Goal: Book appointment/travel/reservation

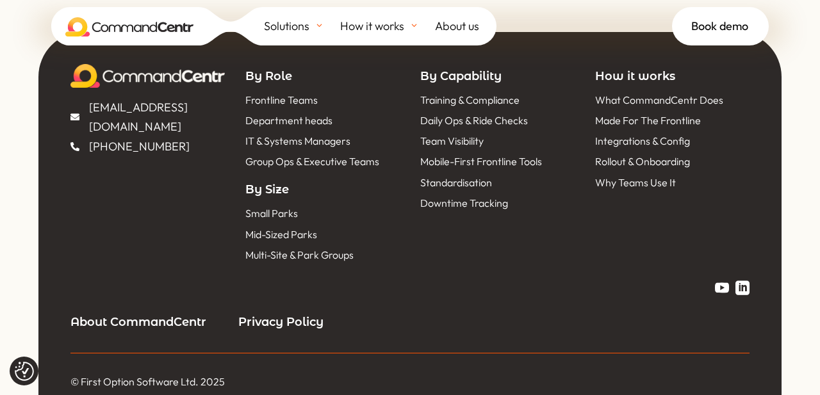
scroll to position [5819, 0]
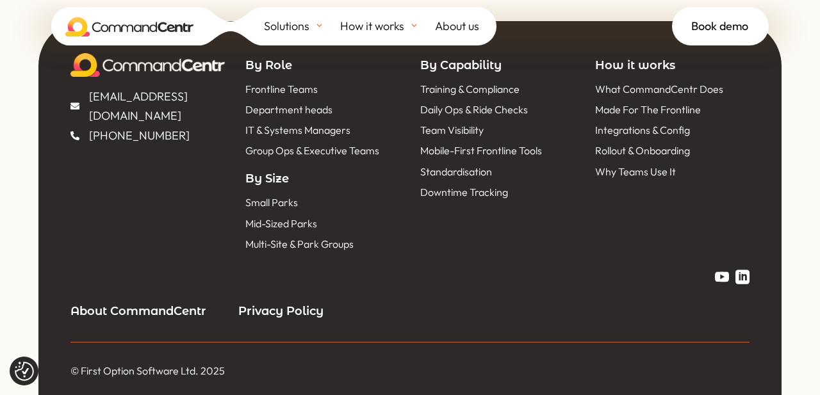
click at [615, 170] on span "Why Teams Use It" at bounding box center [634, 171] width 84 height 17
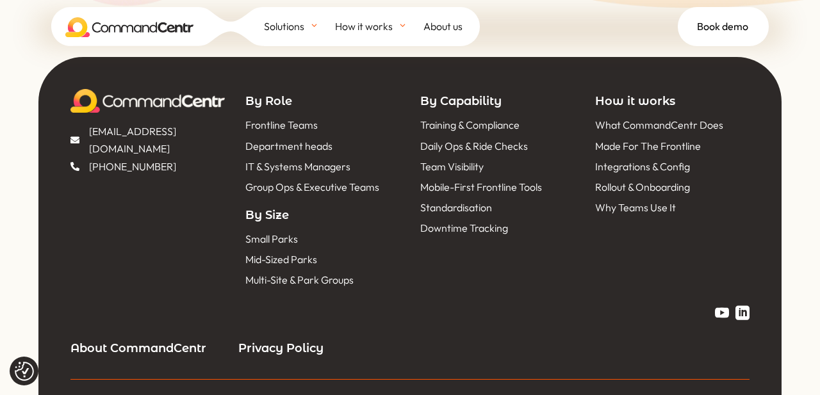
scroll to position [4616, 0]
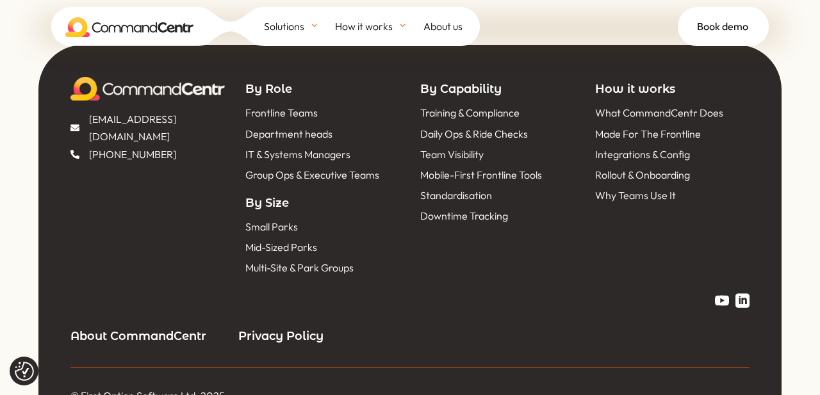
click at [612, 175] on span "Rollout & Onboarding" at bounding box center [641, 175] width 98 height 17
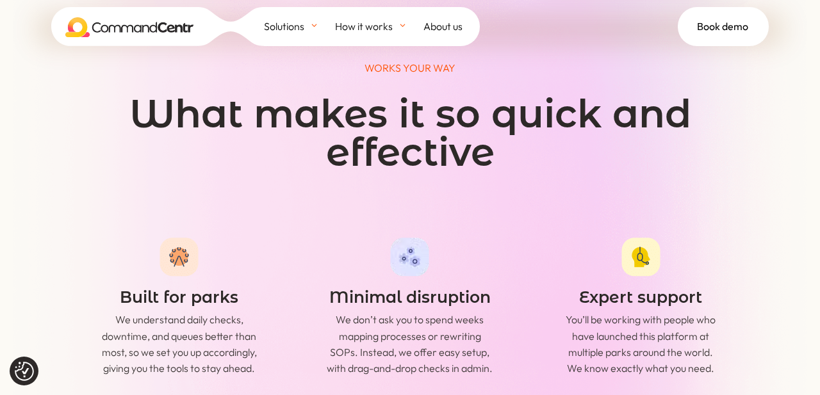
scroll to position [3075, 0]
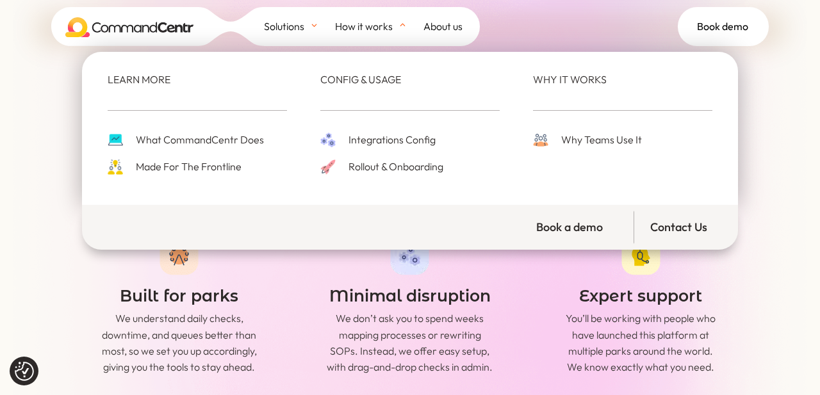
click at [369, 142] on span "Integrations Config" at bounding box center [390, 139] width 90 height 17
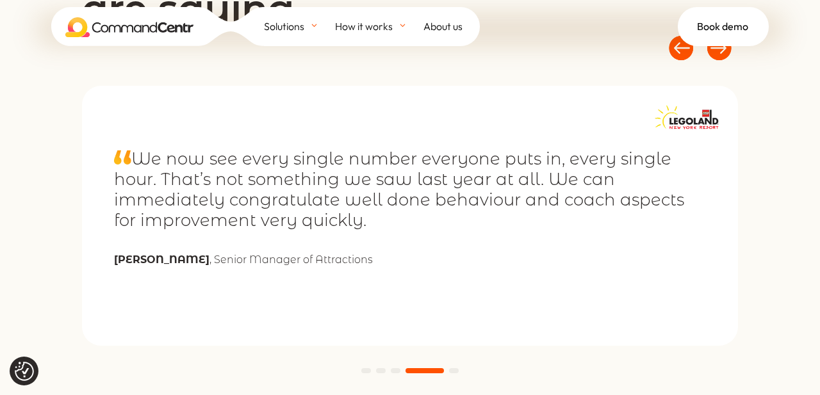
scroll to position [4588, 0]
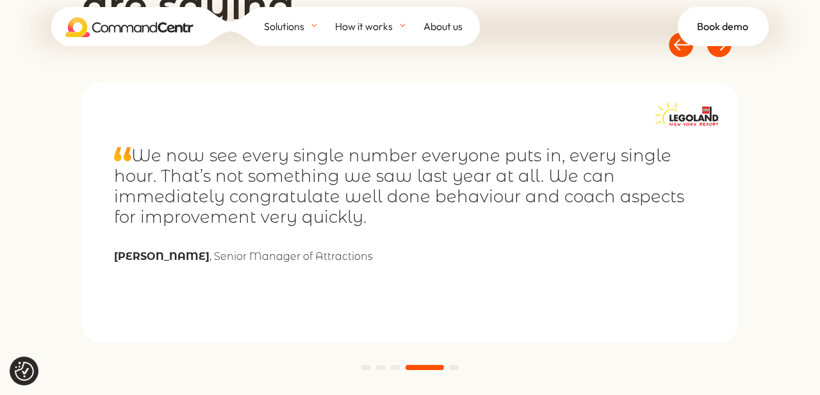
click at [393, 369] on span at bounding box center [396, 367] width 10 height 5
click at [384, 369] on span at bounding box center [381, 367] width 10 height 5
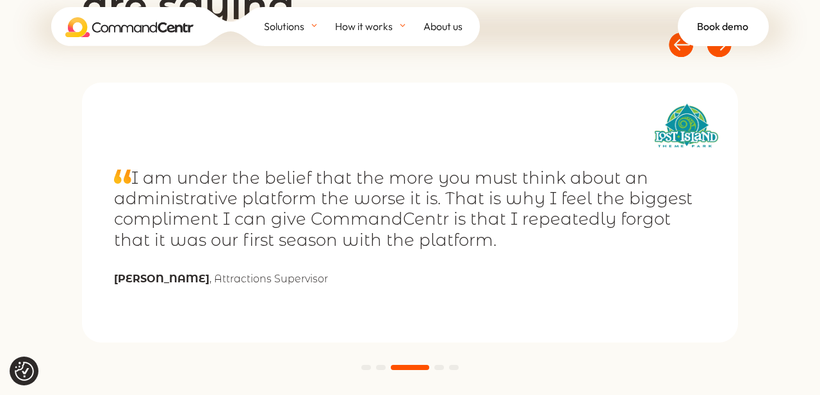
click at [380, 366] on span at bounding box center [381, 367] width 10 height 5
click at [368, 368] on span at bounding box center [366, 367] width 10 height 5
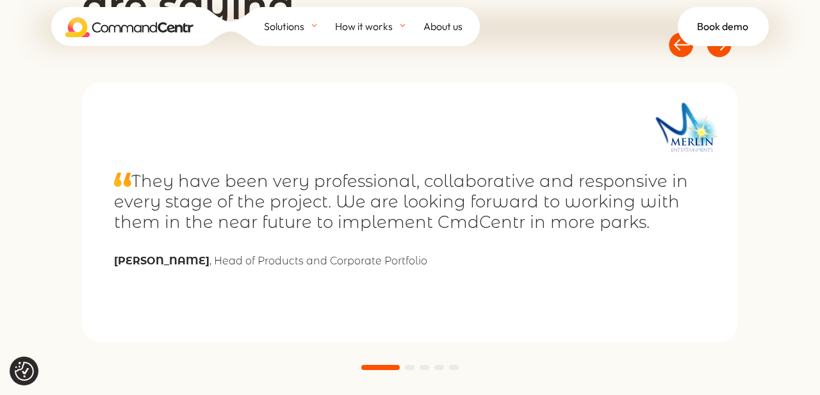
click at [453, 366] on span at bounding box center [454, 367] width 10 height 5
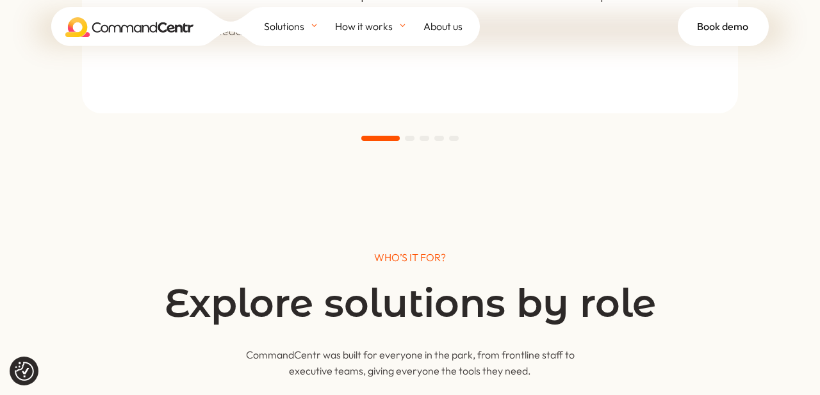
scroll to position [4751, 0]
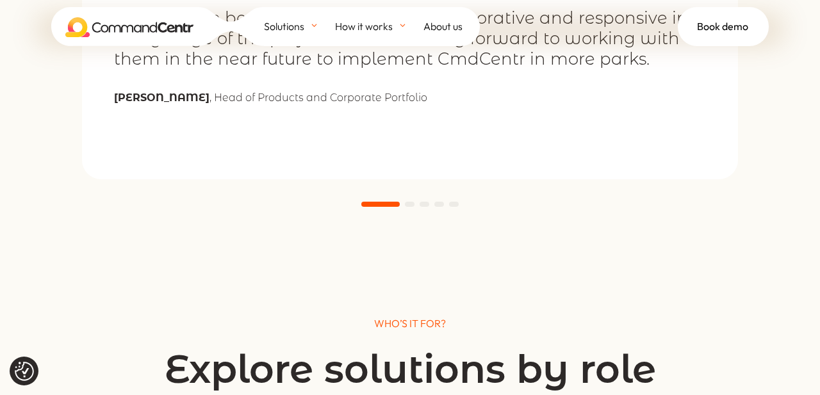
click at [455, 205] on span at bounding box center [454, 204] width 10 height 5
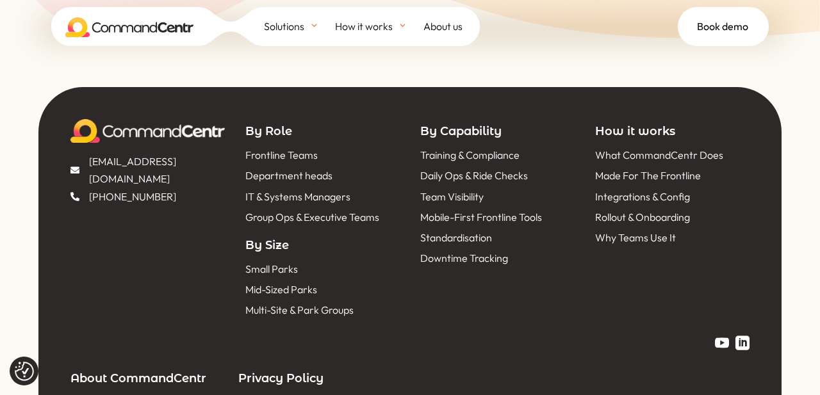
scroll to position [5834, 0]
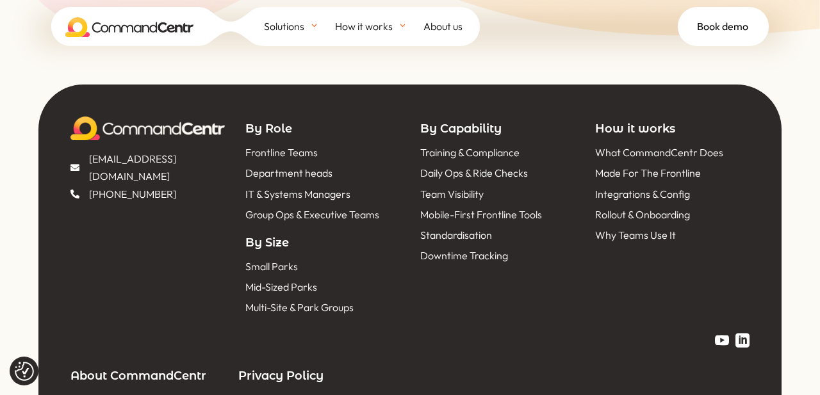
click at [282, 309] on span "Multi-Site & Park Groups" at bounding box center [297, 307] width 111 height 17
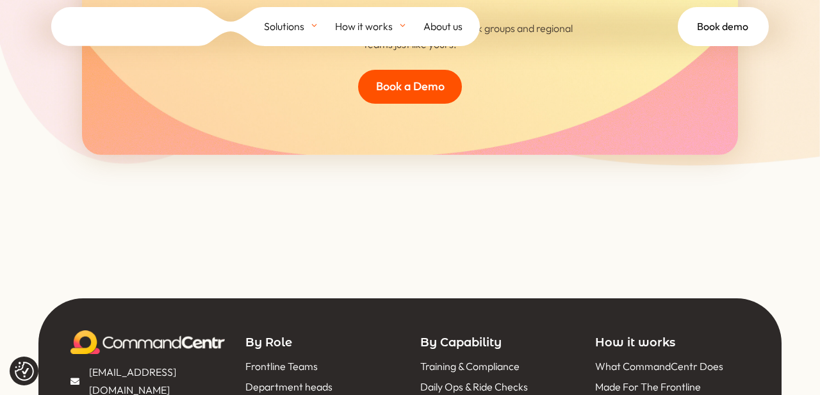
scroll to position [4709, 0]
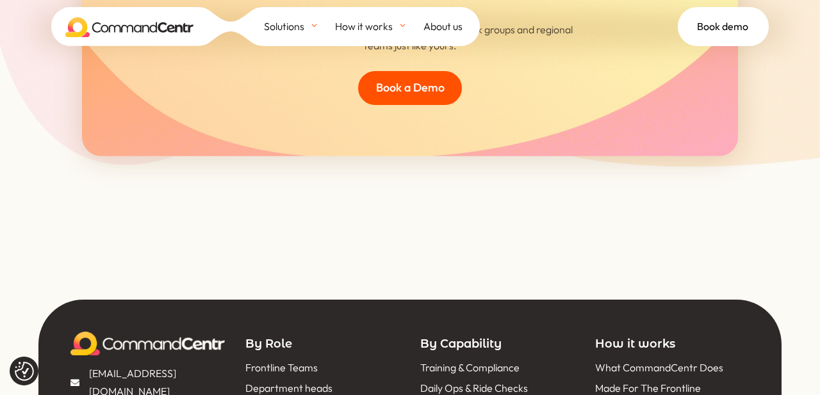
click at [432, 95] on div "Solutions BY ROLE Frontline Teams Department heads IT & Systems Managers Group …" at bounding box center [410, 52] width 820 height 104
click at [407, 81] on div "Solutions BY ROLE Frontline Teams Department heads IT & Systems Managers Group …" at bounding box center [410, 52] width 820 height 104
click at [406, 84] on div "Solutions BY ROLE Frontline Teams Department heads IT & Systems Managers Group …" at bounding box center [410, 52] width 820 height 104
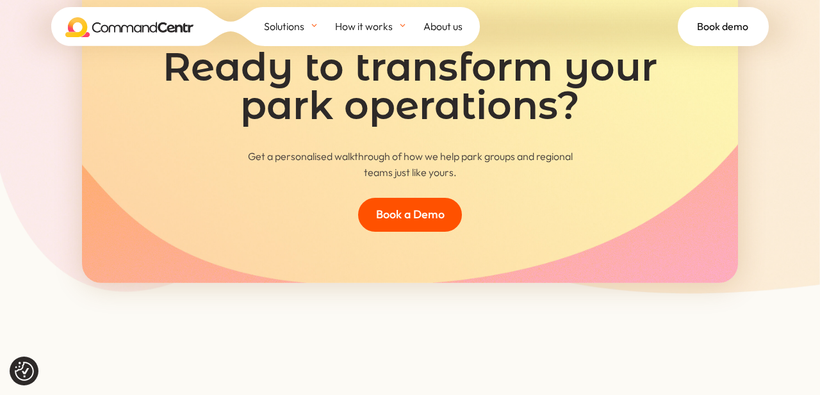
scroll to position [4572, 0]
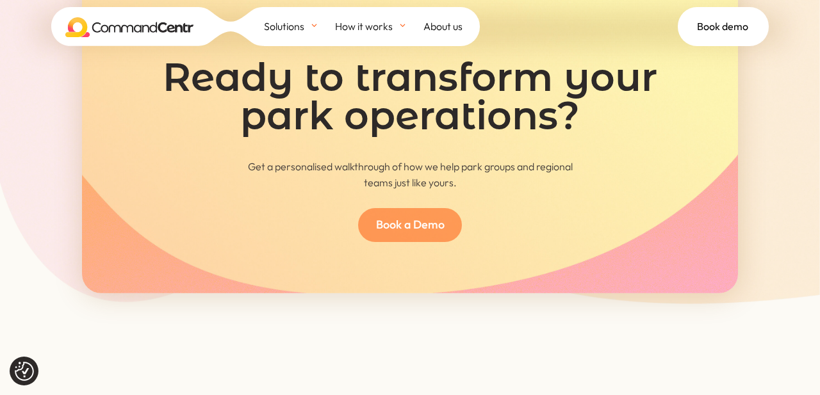
click at [394, 231] on link "Book a Demo" at bounding box center [409, 225] width 103 height 34
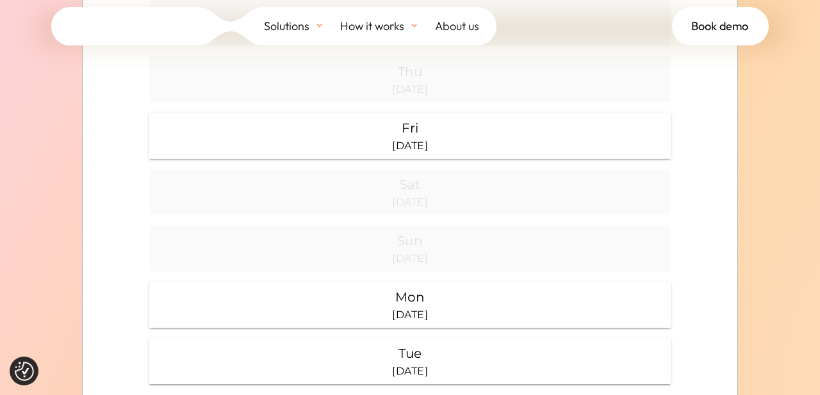
scroll to position [492, 0]
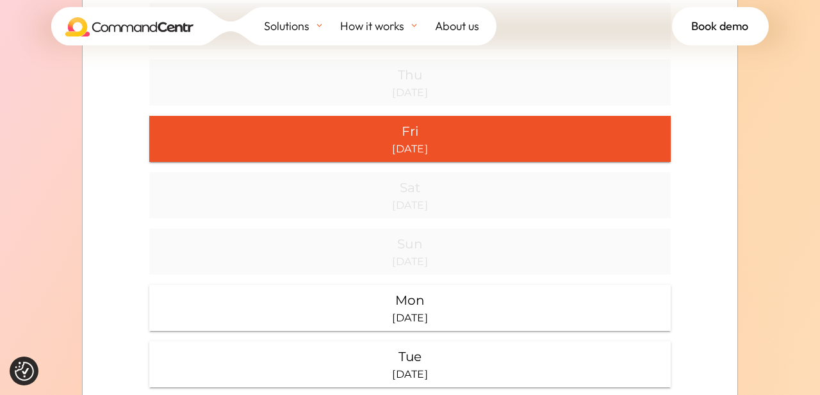
click at [392, 132] on div "Fri" at bounding box center [409, 131] width 511 height 20
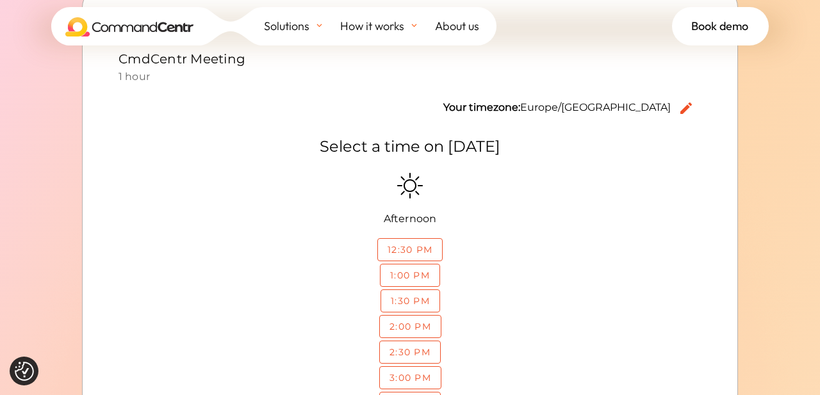
scroll to position [366, 0]
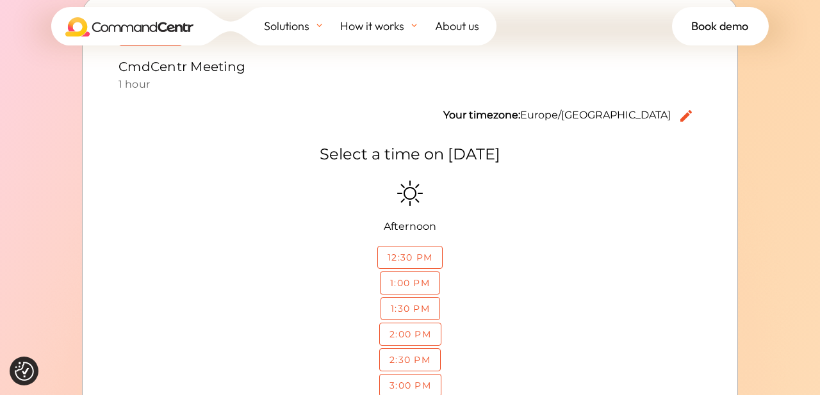
click at [443, 28] on span "About us" at bounding box center [457, 26] width 44 height 19
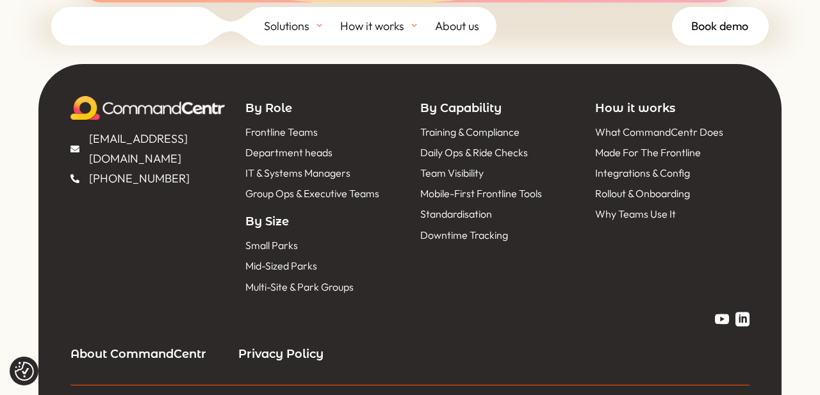
scroll to position [6628, 0]
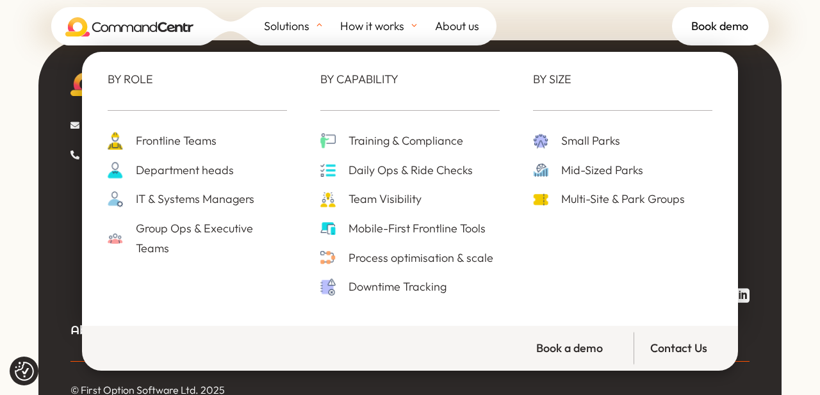
click at [359, 175] on span "Daily Ops & Ride Checks" at bounding box center [408, 171] width 127 height 20
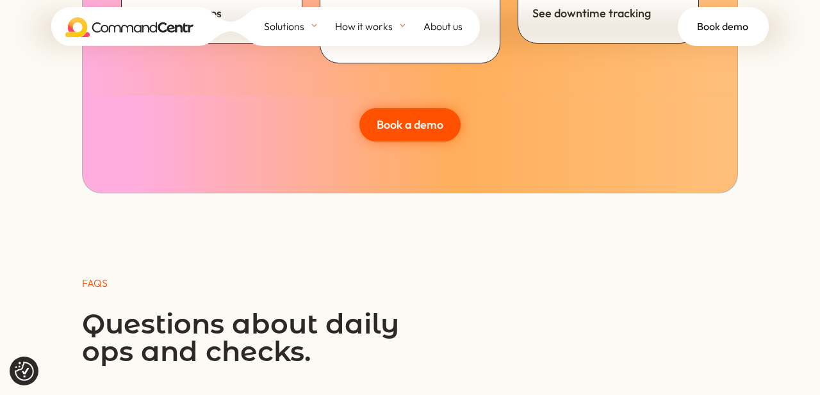
scroll to position [4776, 0]
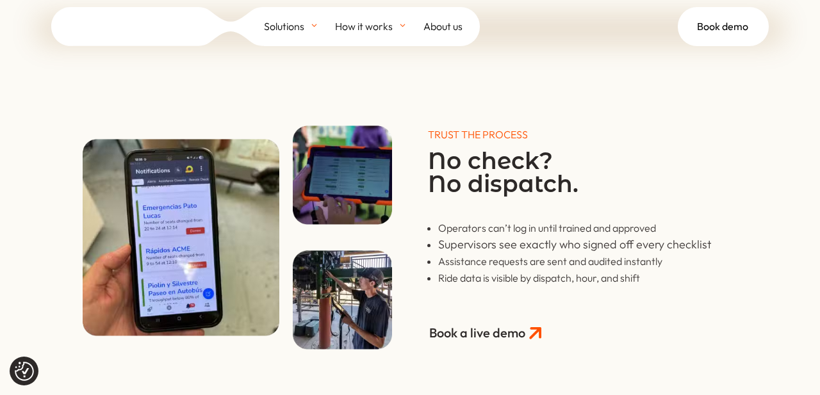
scroll to position [2376, 0]
